Goal: Task Accomplishment & Management: Use online tool/utility

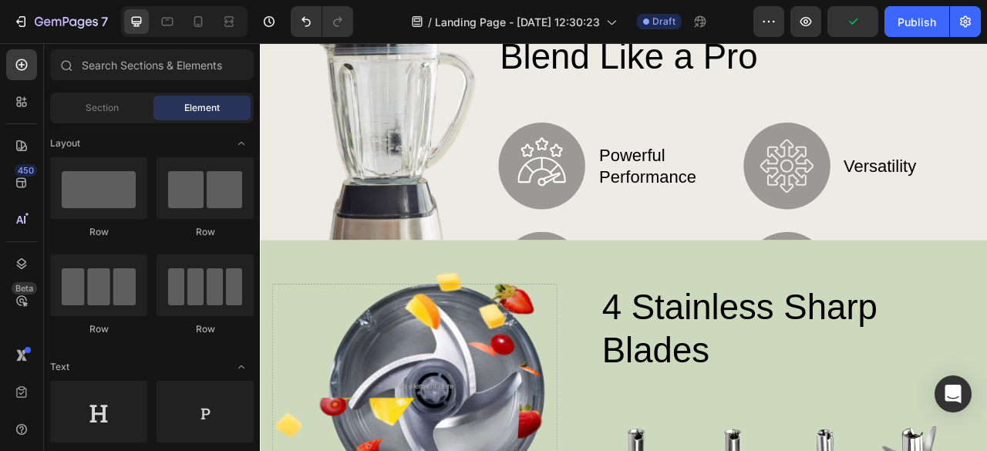
scroll to position [781, 0]
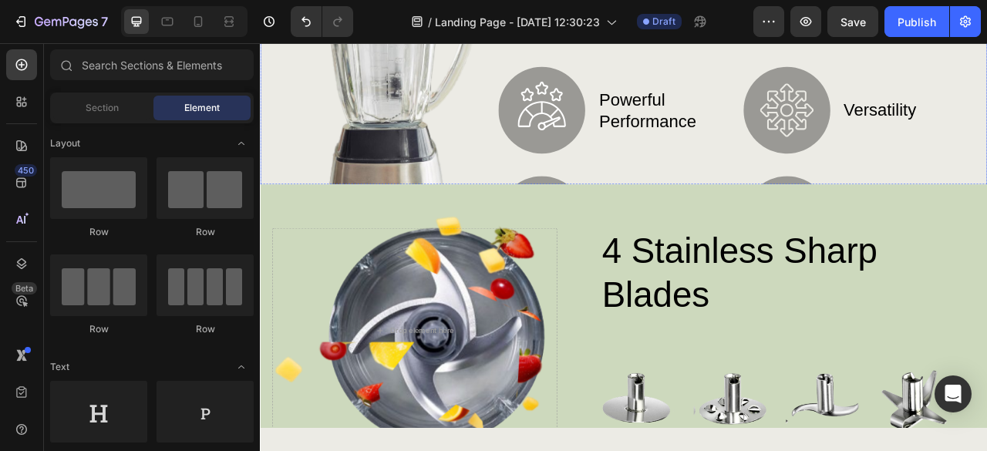
click at [987, 191] on div "Image Blend Like a Pro Heading Image powerful performance Text Block Row Image …" at bounding box center [723, 138] width 926 height 481
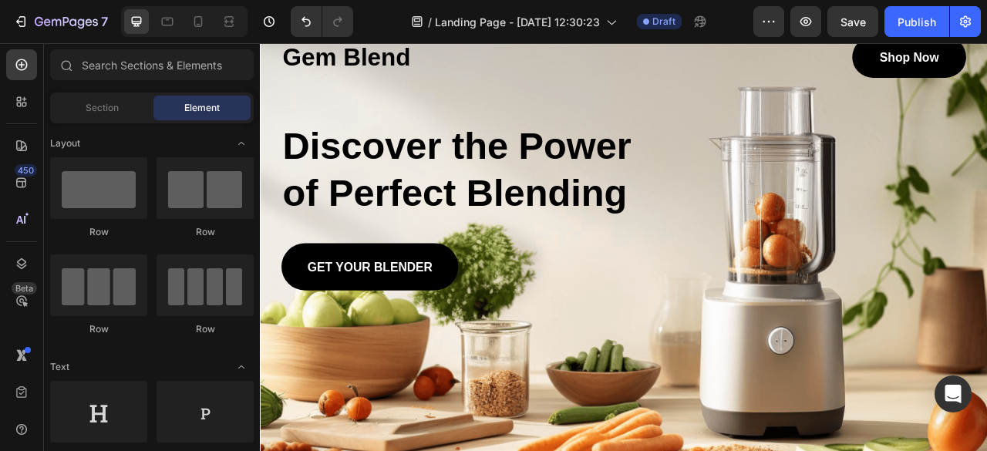
scroll to position [0, 0]
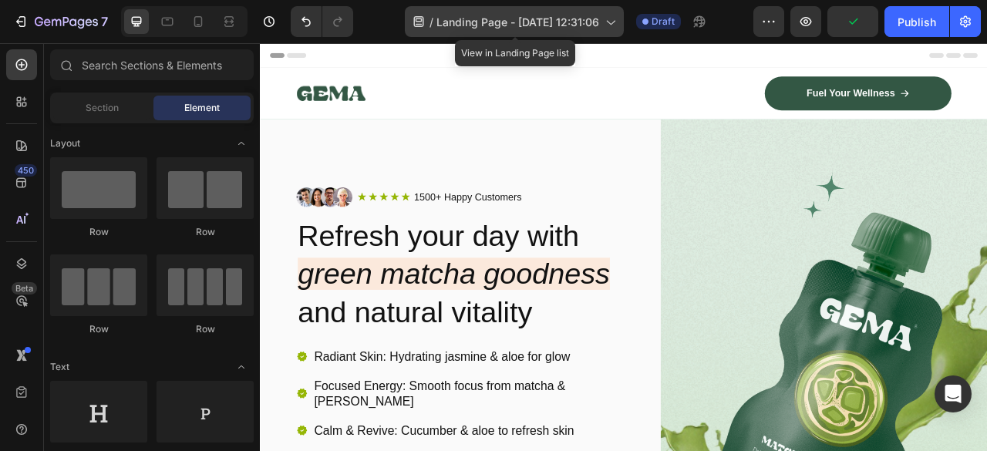
click at [614, 24] on icon at bounding box center [610, 23] width 8 height 5
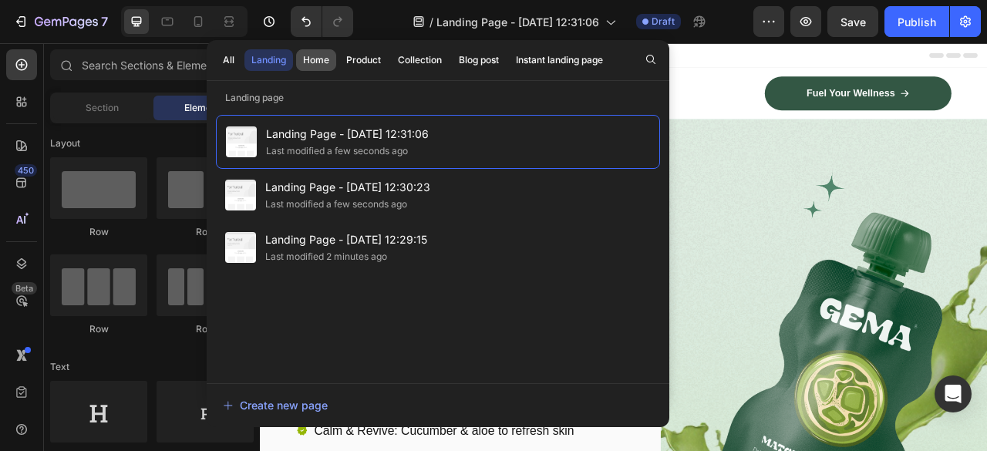
click at [319, 62] on div "Home" at bounding box center [316, 60] width 26 height 14
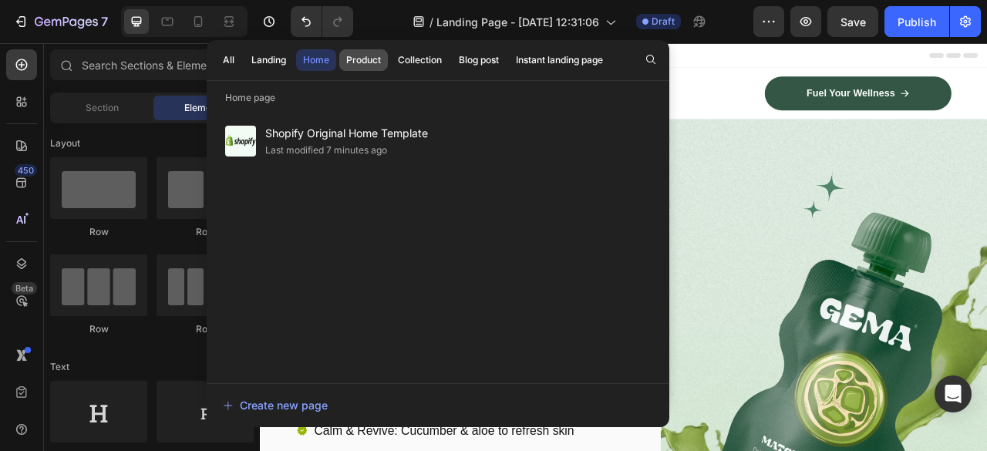
click at [363, 59] on div "Product" at bounding box center [363, 60] width 35 height 14
click at [423, 59] on div "Collection" at bounding box center [420, 60] width 44 height 14
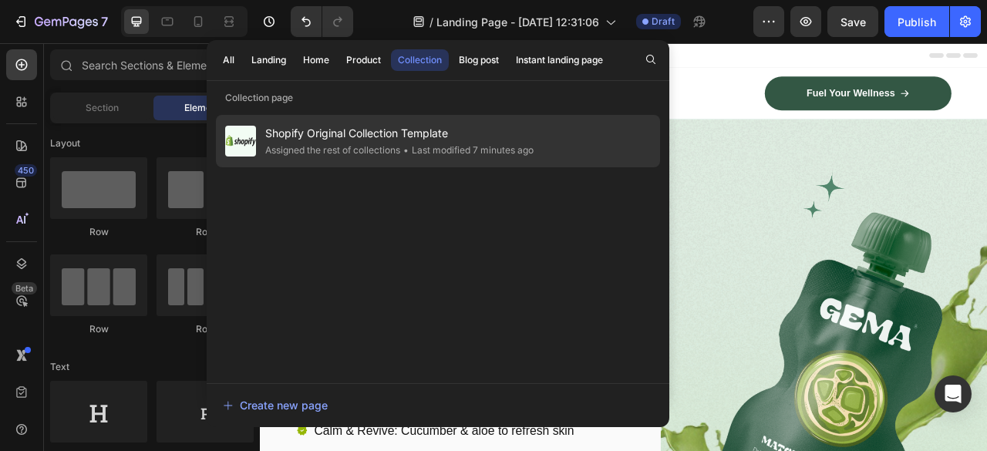
click at [417, 131] on span "Shopify Original Collection Template" at bounding box center [399, 133] width 268 height 19
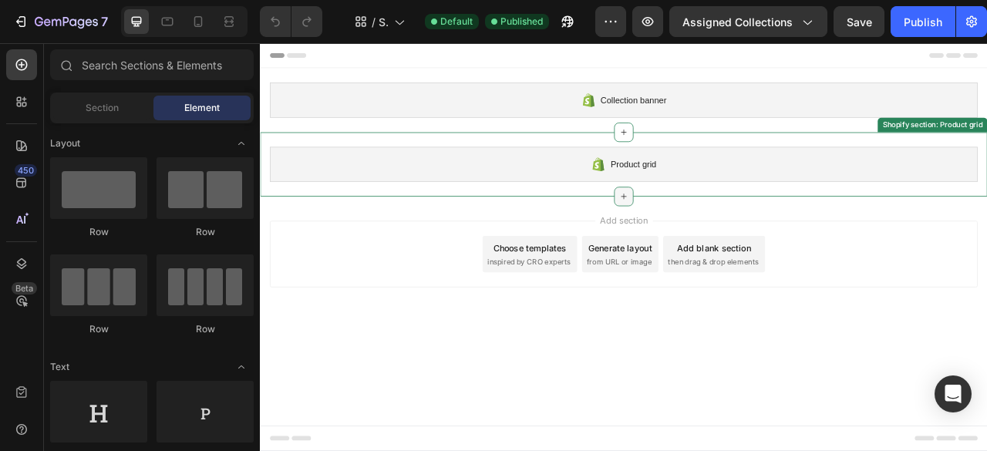
click at [721, 232] on icon at bounding box center [723, 238] width 12 height 12
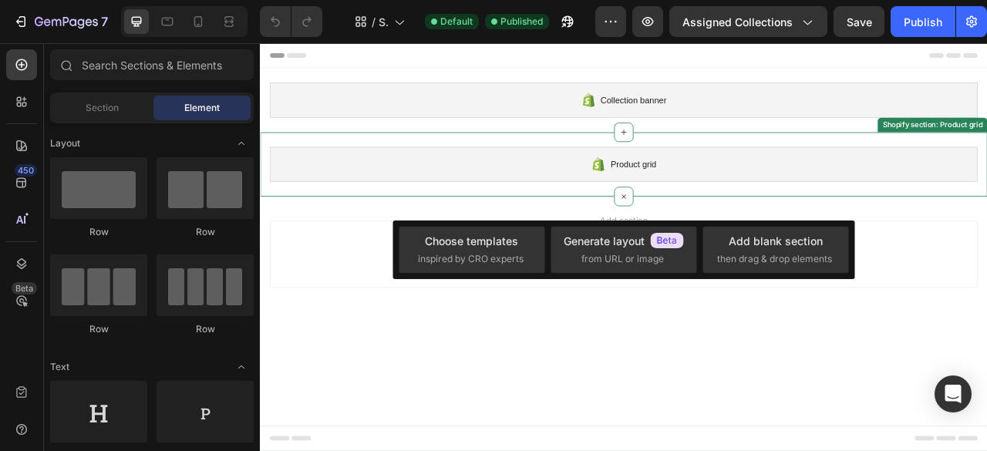
click at [733, 192] on span "Product grid" at bounding box center [735, 197] width 58 height 19
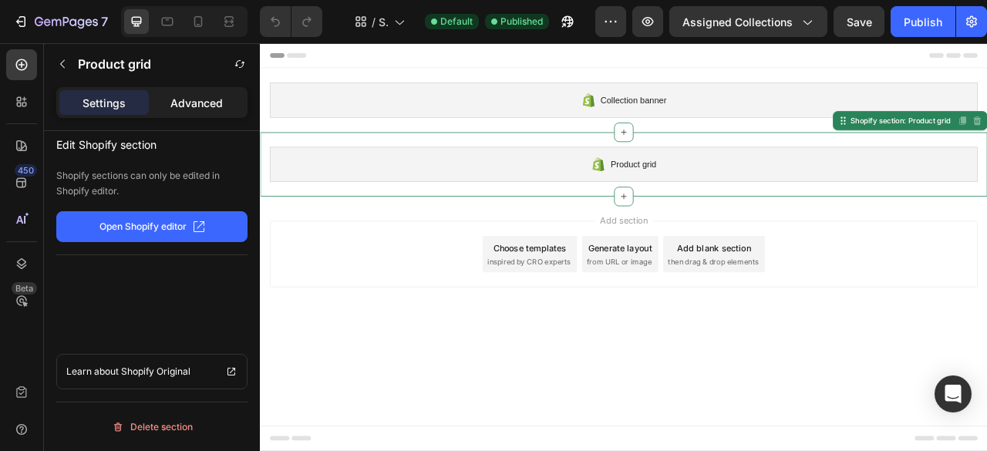
click at [208, 102] on p "Advanced" at bounding box center [196, 103] width 52 height 16
click at [751, 179] on div "Product grid" at bounding box center [722, 197] width 901 height 45
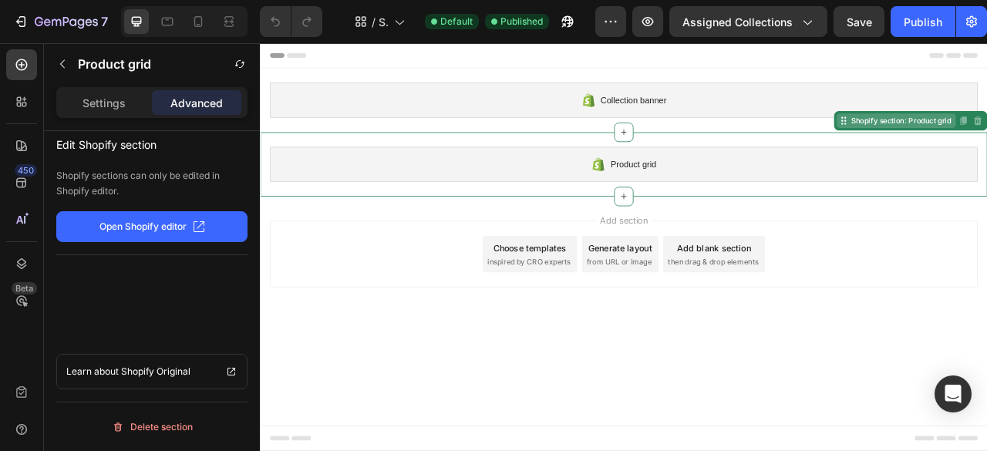
click at [987, 147] on icon at bounding box center [1003, 142] width 12 height 12
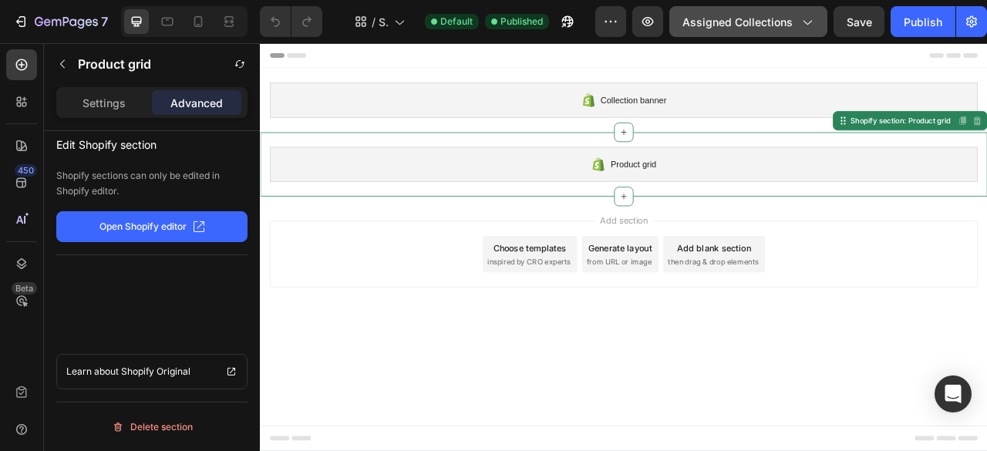
click at [805, 23] on icon "button" at bounding box center [808, 23] width 8 height 5
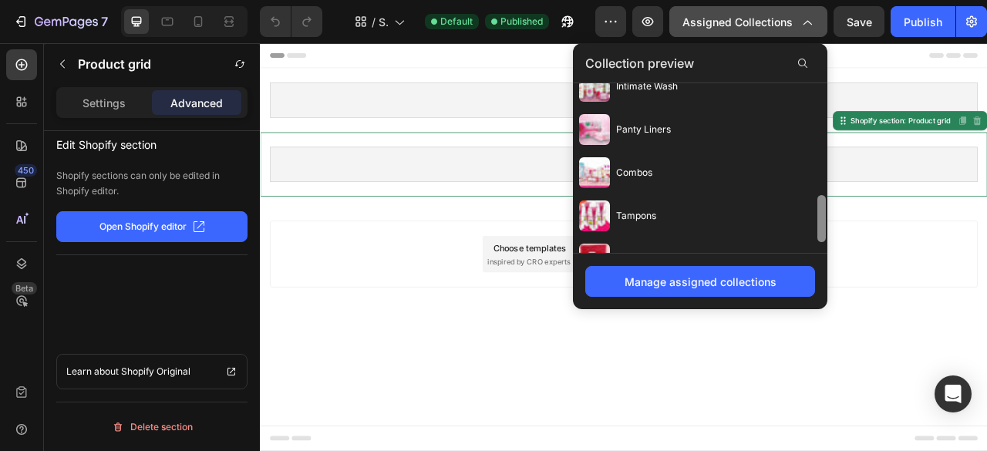
scroll to position [409, 0]
drag, startPoint x: 818, startPoint y: 106, endPoint x: 819, endPoint y: 268, distance: 161.2
click at [819, 268] on div "Collection preview All products Menstrual Cups Sanitary Pads All Products Bikin…" at bounding box center [700, 176] width 255 height 266
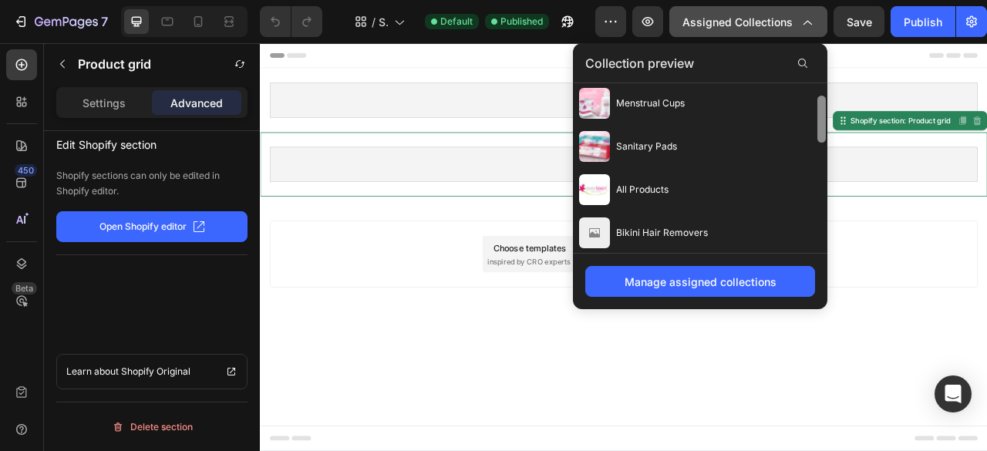
scroll to position [0, 0]
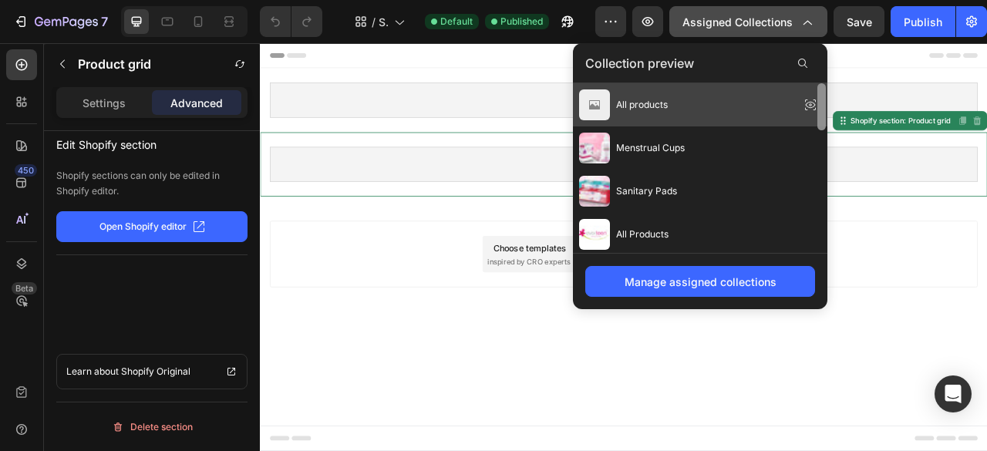
drag, startPoint x: 819, startPoint y: 225, endPoint x: 810, endPoint y: 83, distance: 143.0
click at [810, 83] on div "All products Menstrual Cups Sanitary Pads All Products Bikini Hair Removers Tre…" at bounding box center [700, 168] width 255 height 170
click at [634, 113] on div "All products" at bounding box center [623, 104] width 89 height 31
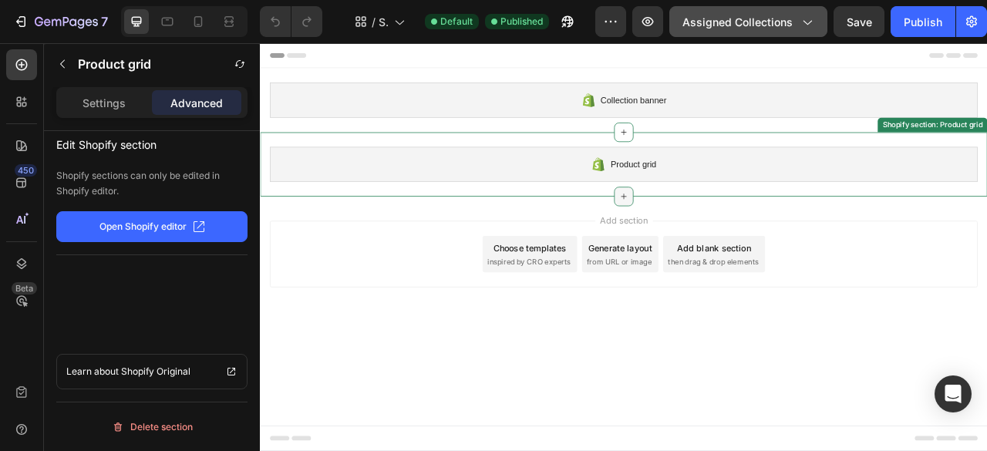
click at [724, 238] on icon at bounding box center [723, 238] width 12 height 12
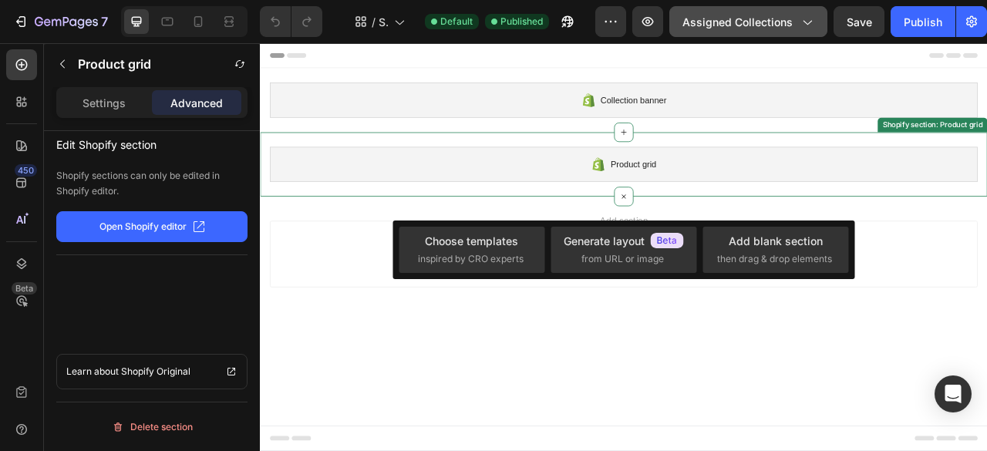
click at [735, 197] on span "Product grid" at bounding box center [735, 197] width 58 height 19
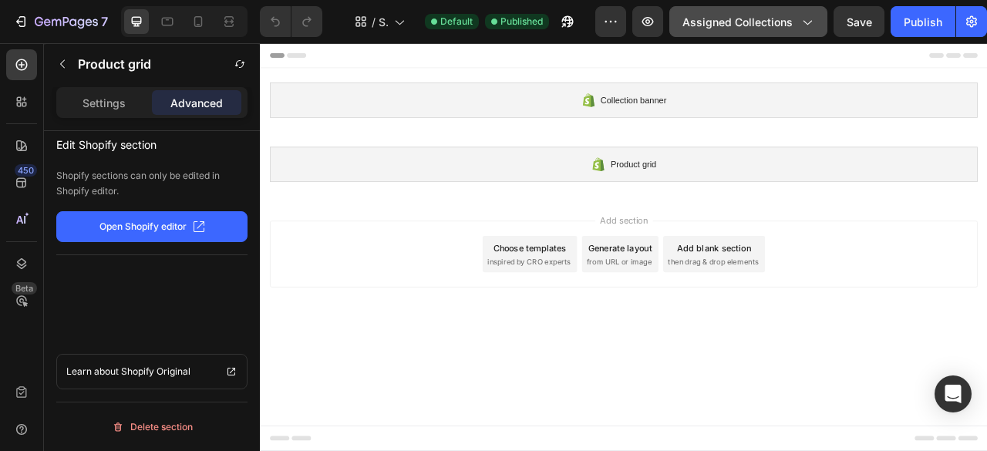
click at [305, 59] on icon at bounding box center [306, 59] width 25 height 6
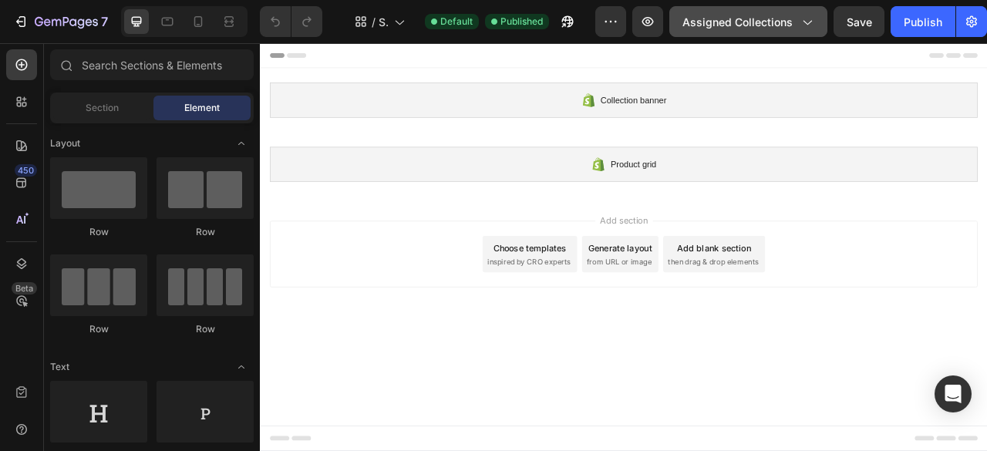
click at [286, 59] on icon at bounding box center [281, 59] width 19 height 6
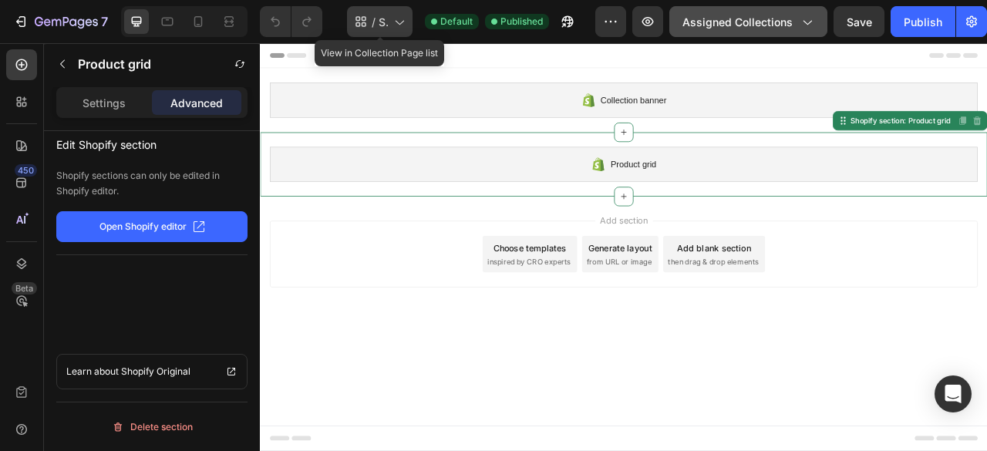
click at [406, 18] on icon at bounding box center [398, 21] width 15 height 15
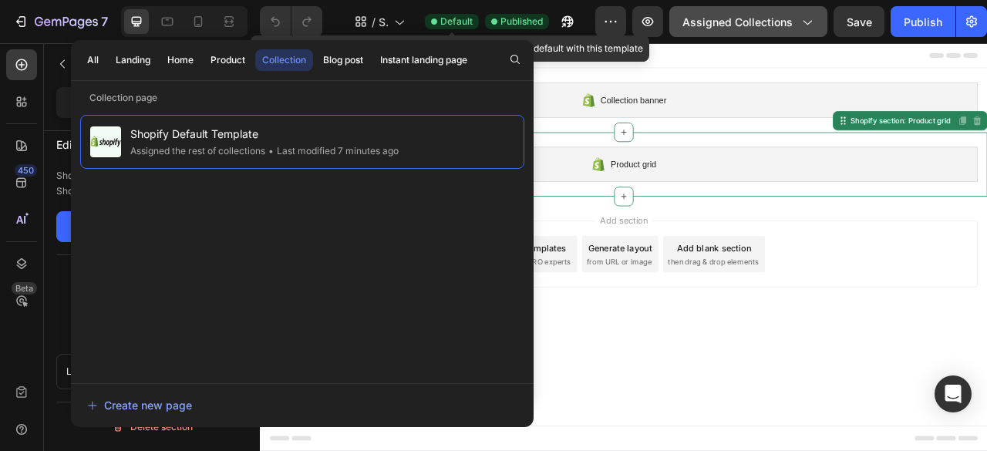
click at [450, 22] on span "Default" at bounding box center [456, 22] width 32 height 14
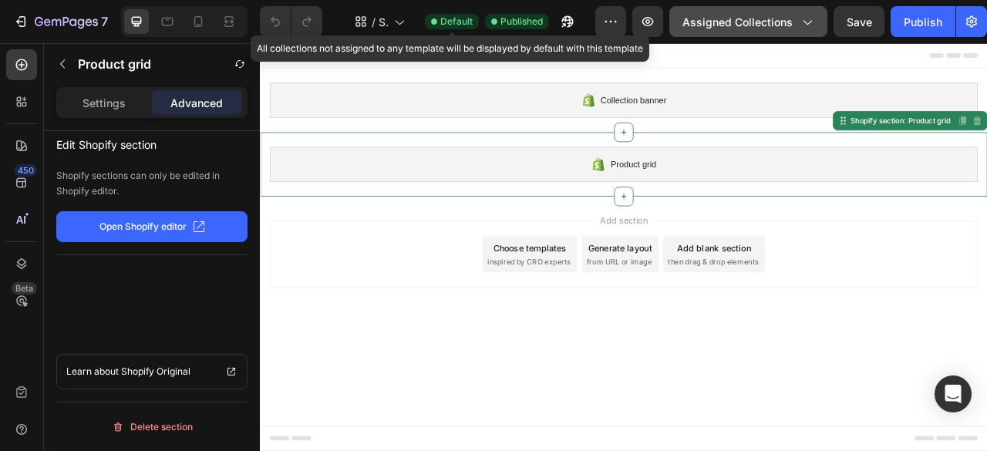
click at [450, 22] on span "Default" at bounding box center [456, 22] width 32 height 14
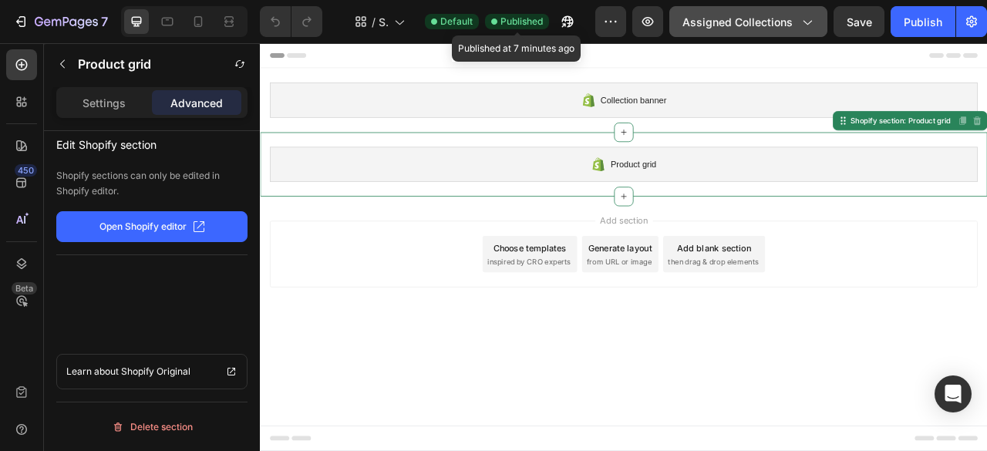
click at [512, 24] on span "Published" at bounding box center [522, 22] width 42 height 14
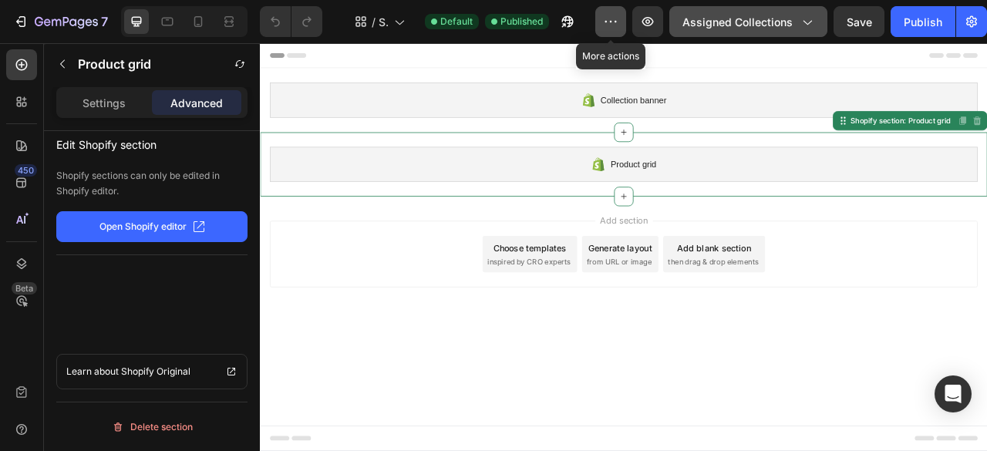
click at [609, 22] on icon "button" at bounding box center [610, 21] width 15 height 15
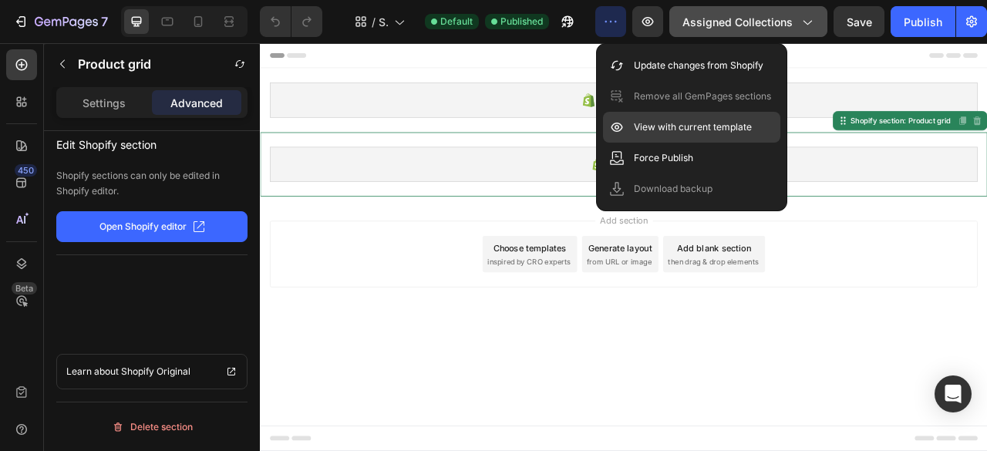
click at [668, 126] on p "View with current template" at bounding box center [693, 127] width 118 height 15
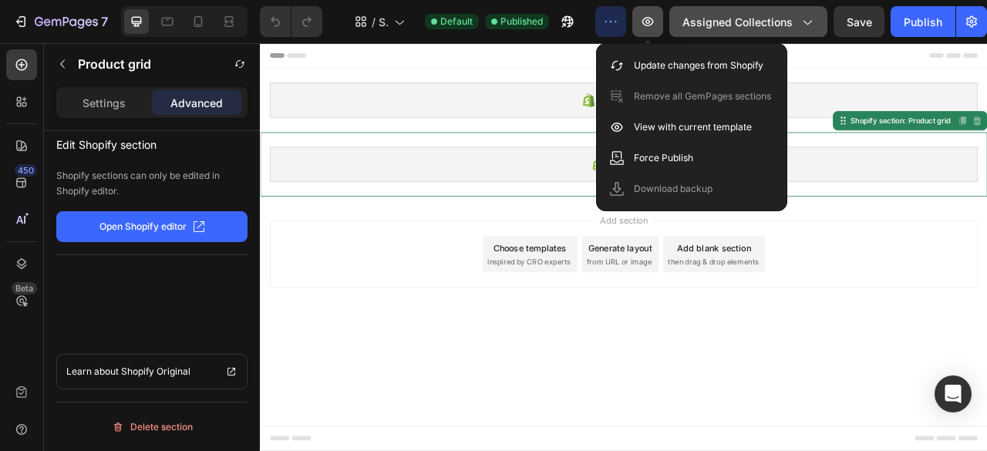
click at [651, 22] on icon "button" at bounding box center [647, 21] width 15 height 15
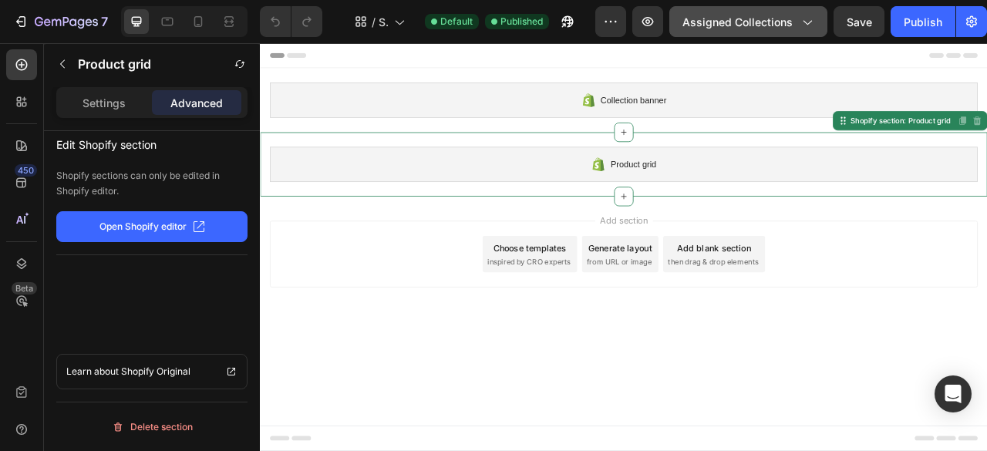
click at [805, 19] on icon "button" at bounding box center [806, 21] width 15 height 15
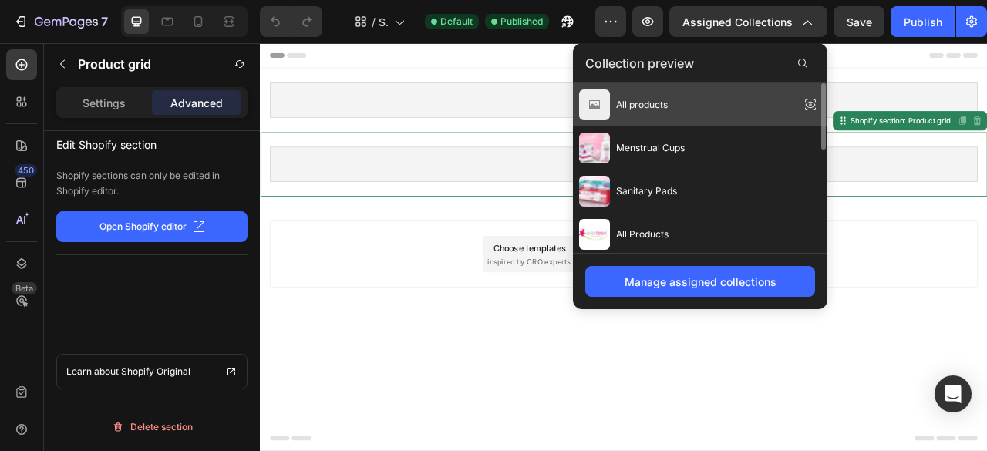
click at [809, 105] on icon at bounding box center [810, 104] width 3 height 3
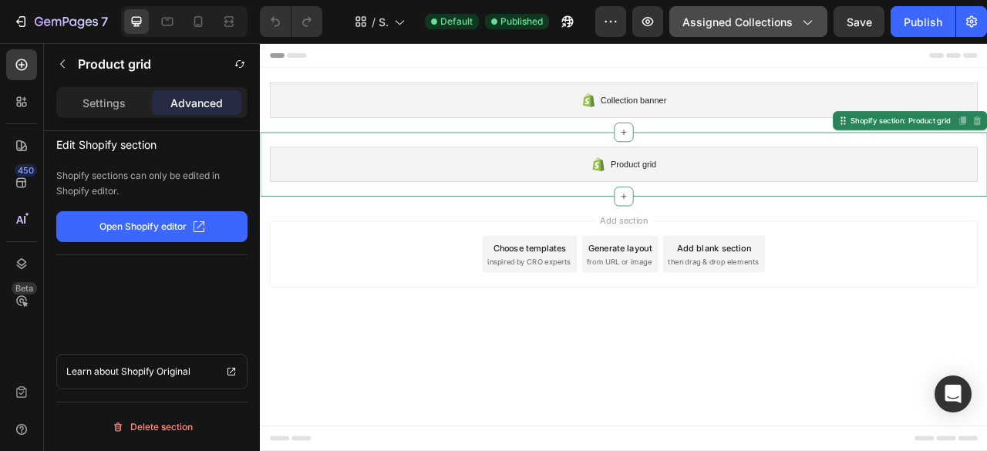
click at [803, 24] on icon "button" at bounding box center [806, 21] width 15 height 15
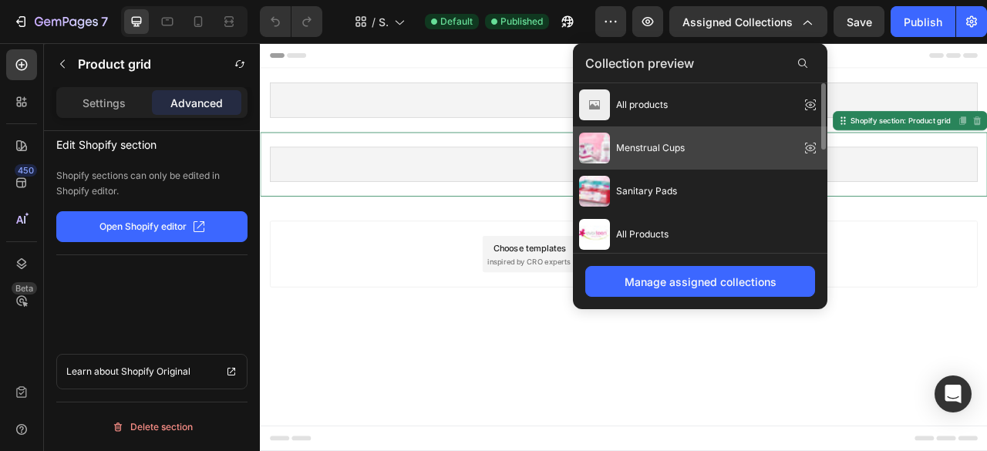
click at [671, 147] on span "Menstrual Cups" at bounding box center [650, 148] width 69 height 14
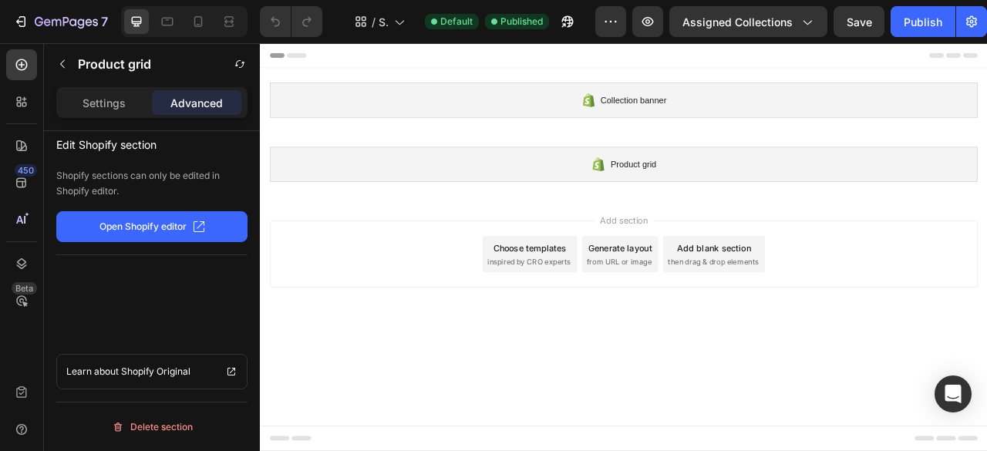
click at [599, 326] on div "Choose templates inspired by CRO experts" at bounding box center [603, 311] width 120 height 46
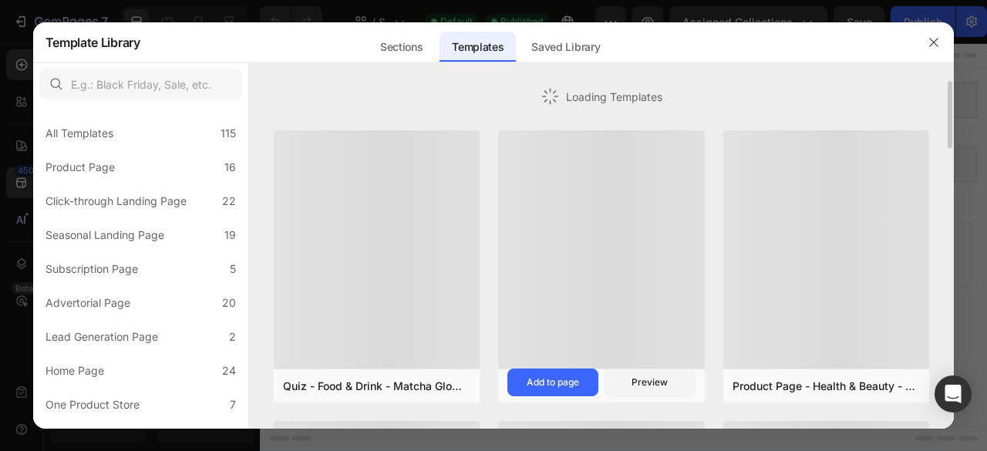
click at [525, 256] on div at bounding box center [601, 249] width 207 height 238
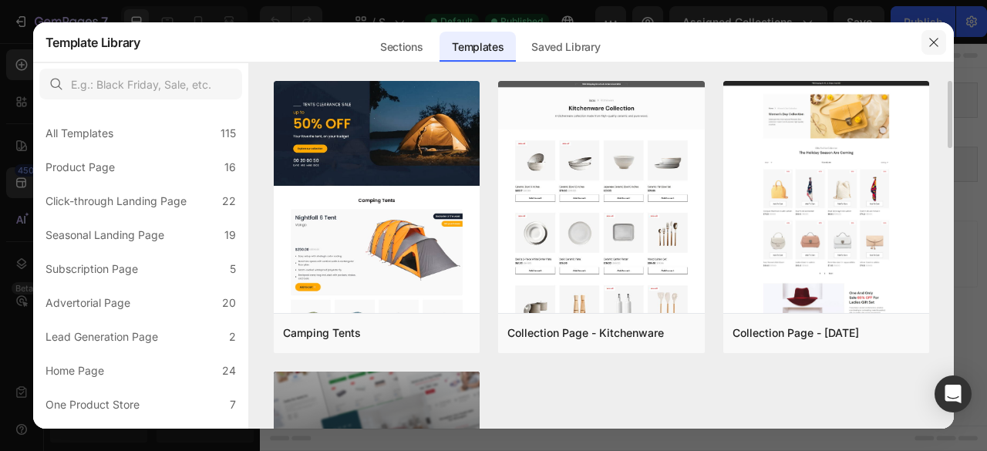
click at [933, 44] on icon "button" at bounding box center [934, 42] width 8 height 8
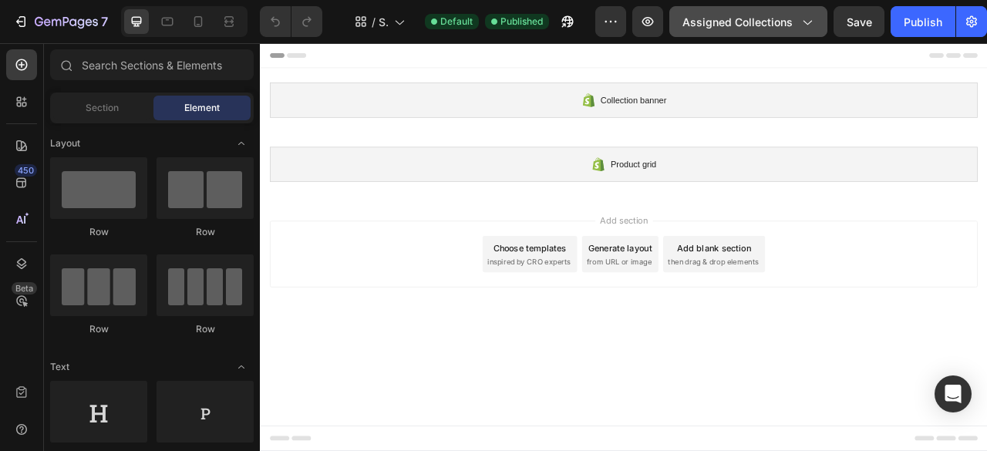
click at [802, 29] on div "Assigned Collections" at bounding box center [749, 22] width 132 height 16
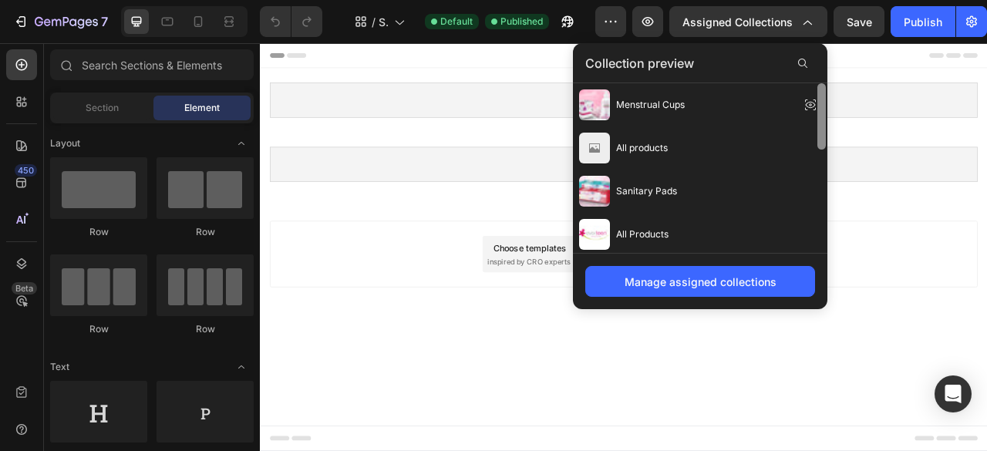
drag, startPoint x: 821, startPoint y: 106, endPoint x: 821, endPoint y: 53, distance: 53.2
click at [821, 53] on div "Collection preview Menstrual Cups All products Sanitary Pads All Products Bikin…" at bounding box center [700, 176] width 255 height 266
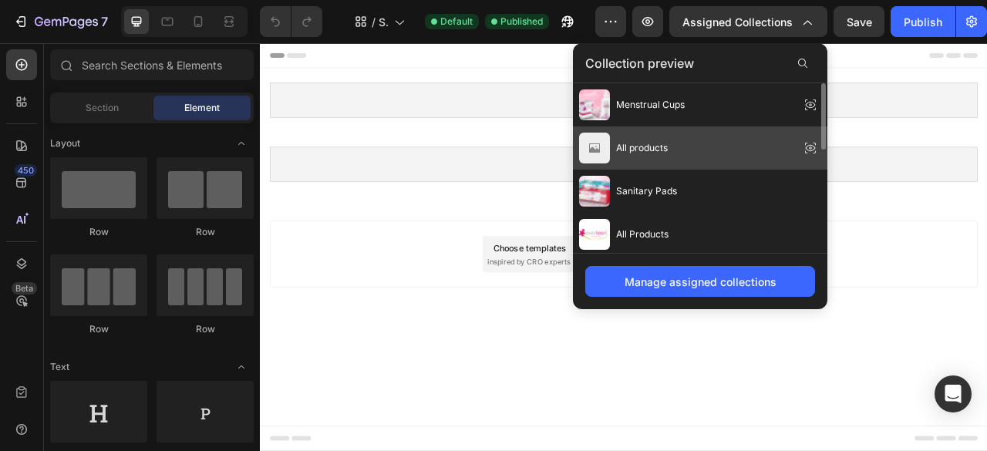
click at [637, 161] on div "All products" at bounding box center [623, 148] width 89 height 31
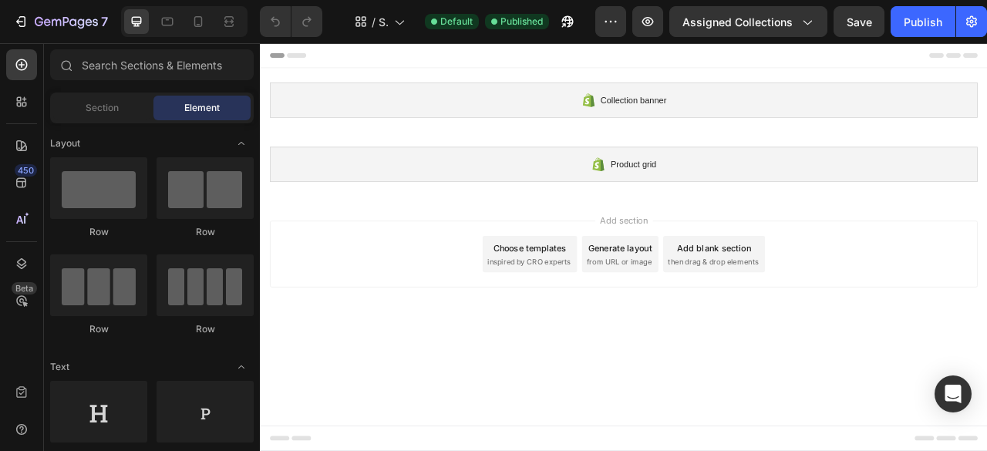
click at [711, 325] on span "from URL or image" at bounding box center [717, 322] width 83 height 14
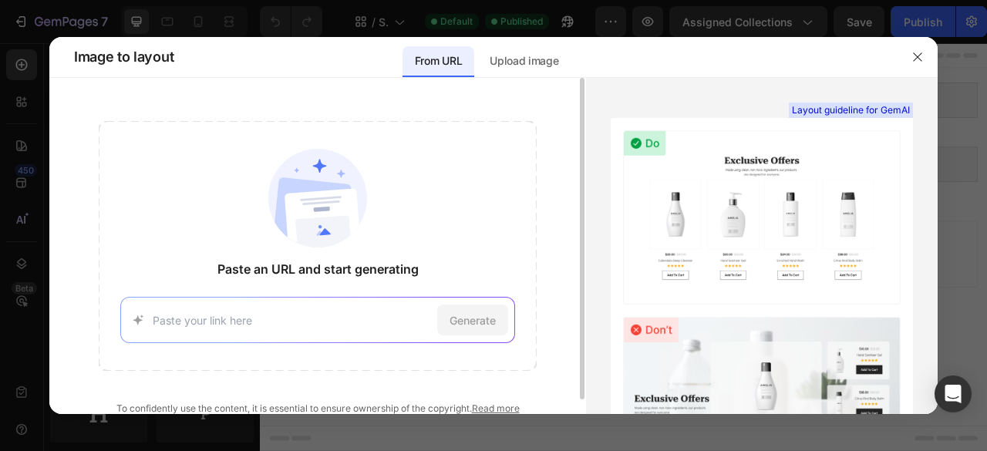
paste input "https://everteen.in/products/everteen-xxxl-relaxnightsultra-overnight-pads"
type input "https://everteen.in/products/everteen-xxxl-relaxnightsultra-overnight-pads"
click at [477, 326] on span "Generate" at bounding box center [473, 320] width 46 height 16
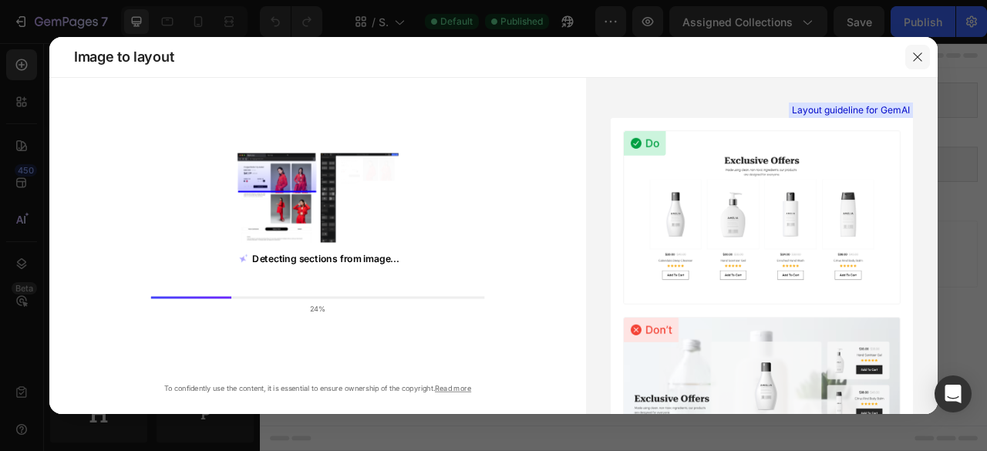
click at [917, 62] on icon "button" at bounding box center [918, 57] width 12 height 12
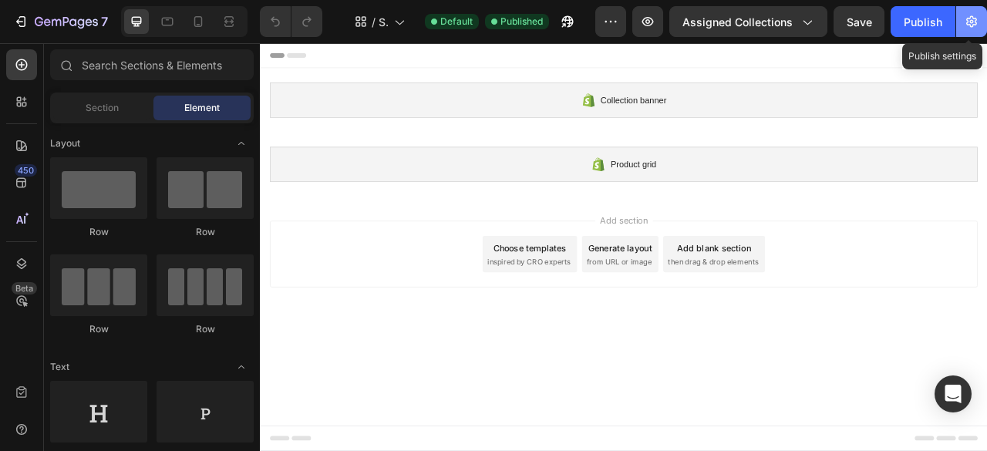
click at [966, 16] on icon "button" at bounding box center [971, 21] width 15 height 15
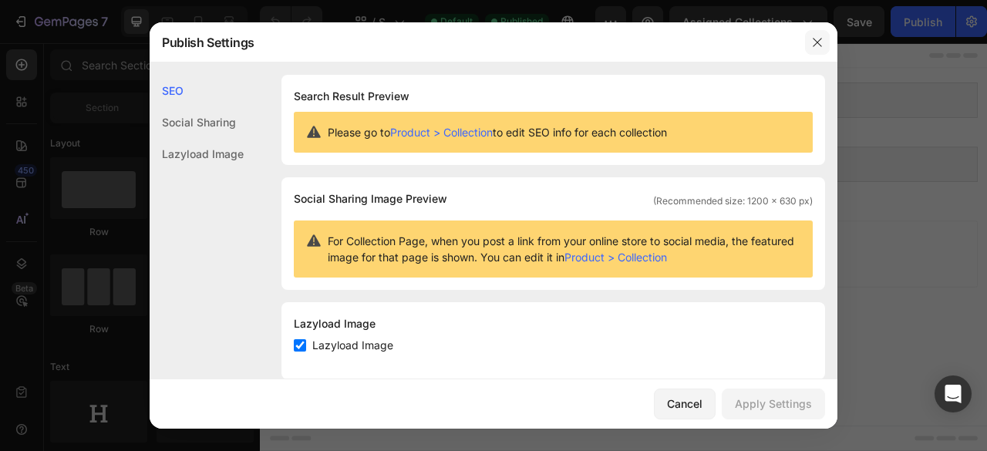
click at [810, 44] on button "button" at bounding box center [817, 42] width 25 height 25
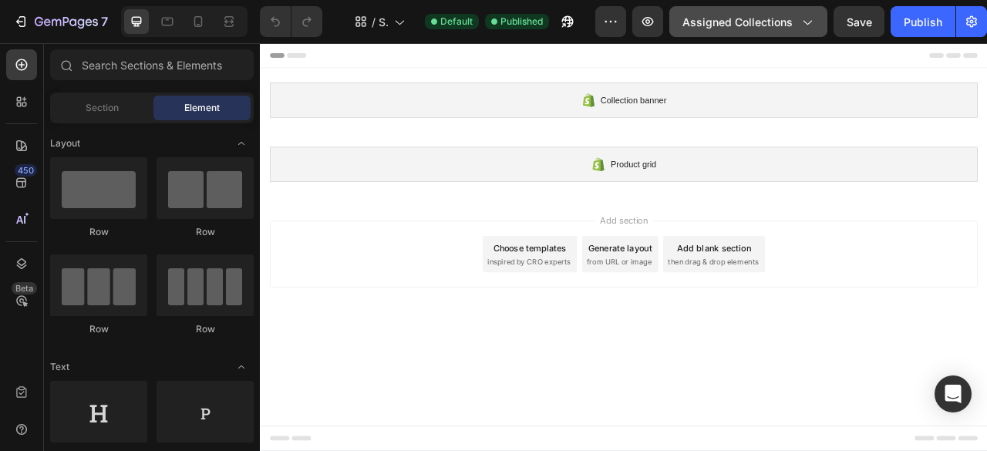
click at [802, 24] on icon "button" at bounding box center [806, 21] width 15 height 15
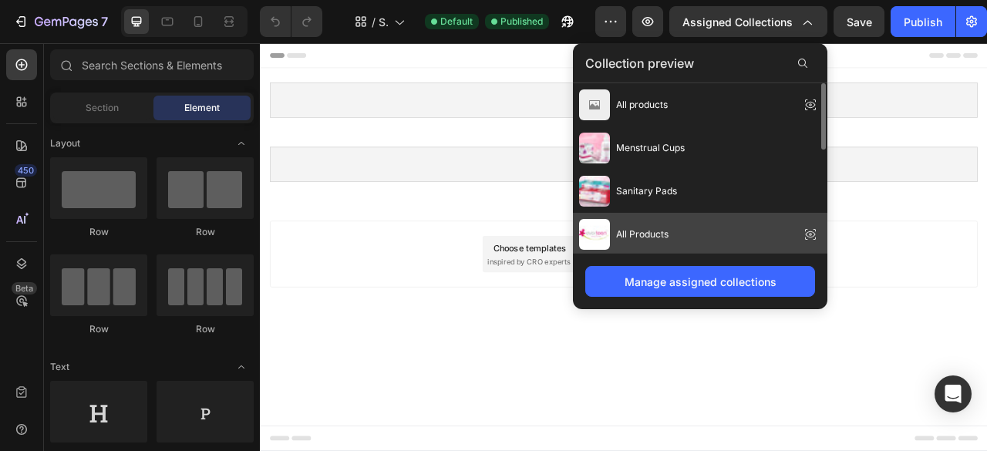
click at [643, 233] on span "All Products" at bounding box center [642, 235] width 52 height 14
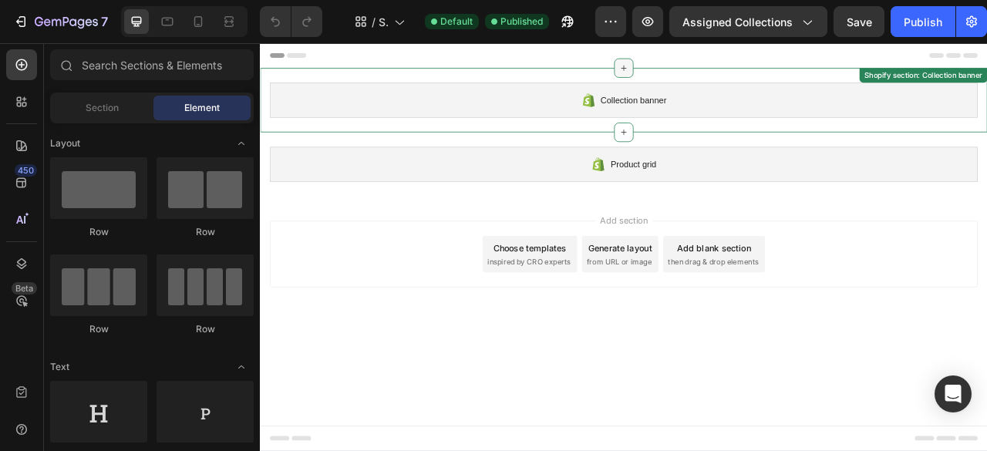
click at [724, 74] on icon at bounding box center [723, 75] width 7 height 7
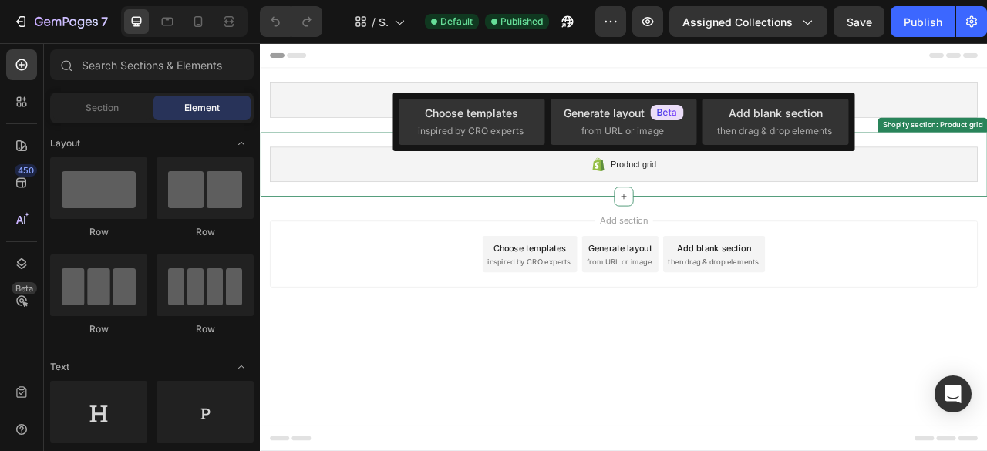
click at [835, 234] on div "Product grid Shopify section: Product grid" at bounding box center [723, 198] width 926 height 82
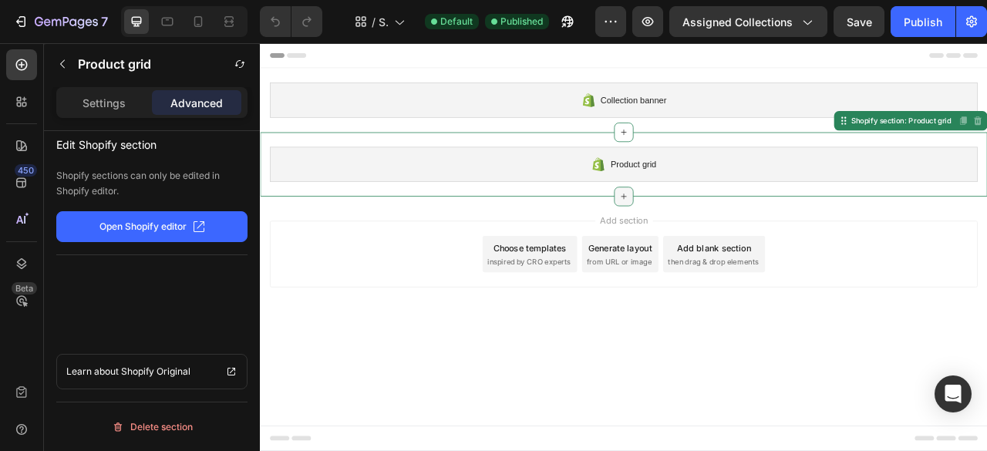
click at [722, 232] on icon at bounding box center [723, 238] width 12 height 12
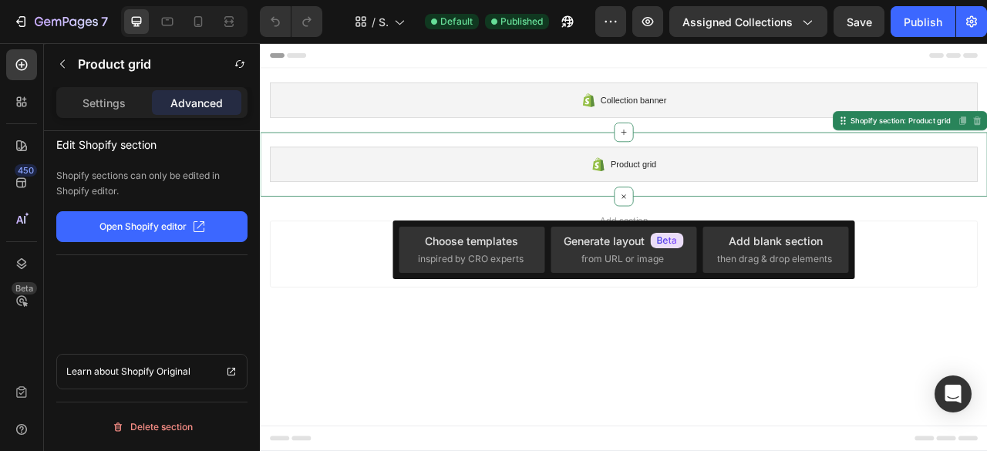
click at [455, 433] on body "Collection banner Shopify section: Collection banner Product grid Shopify secti…" at bounding box center [723, 302] width 926 height 519
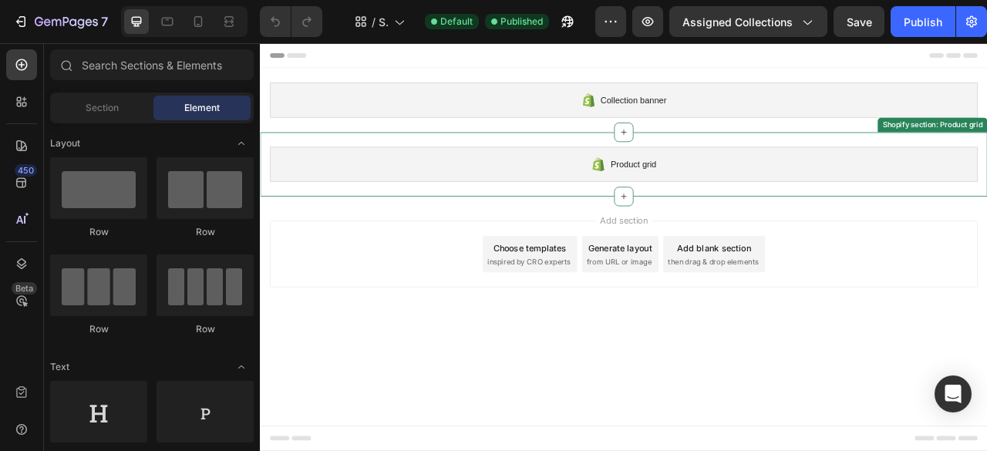
click at [646, 204] on div "Product grid" at bounding box center [722, 197] width 901 height 45
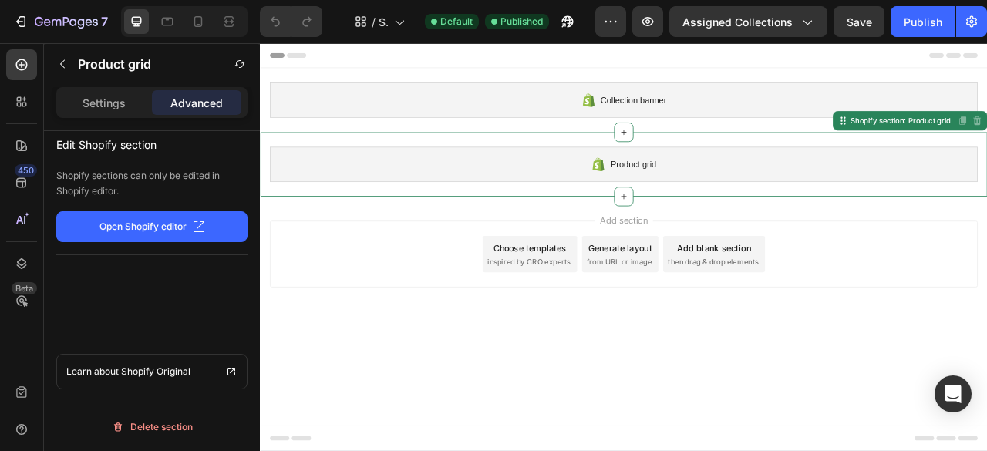
click at [150, 228] on p "Open Shopify editor" at bounding box center [143, 227] width 87 height 14
